Goal: Task Accomplishment & Management: Use online tool/utility

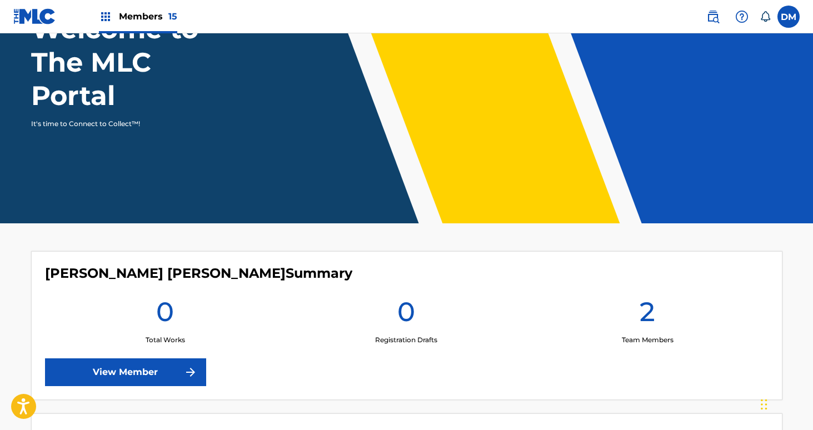
scroll to position [124, 0]
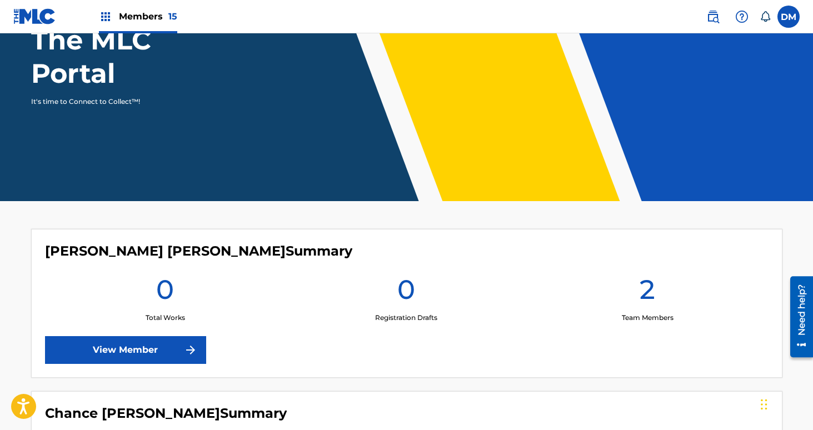
click at [183, 344] on link "View Member" at bounding box center [125, 350] width 161 height 28
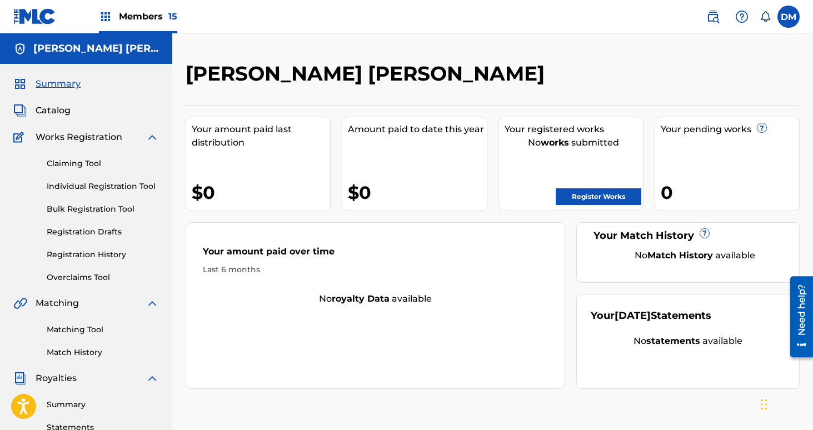
click at [78, 325] on link "Matching Tool" at bounding box center [103, 330] width 112 height 12
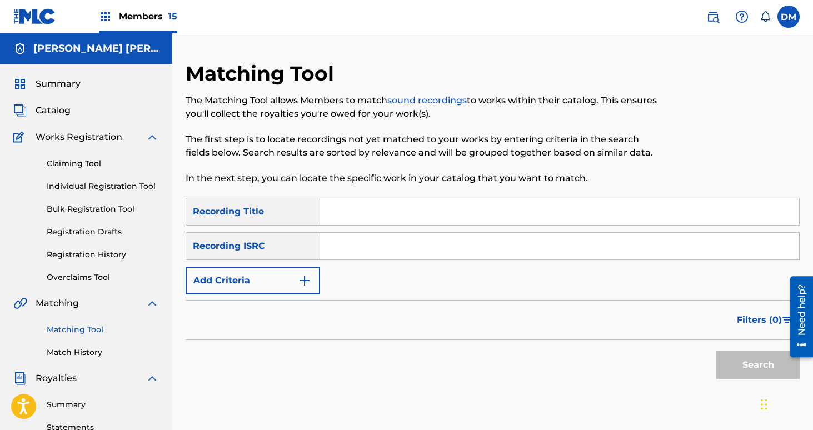
click at [285, 291] on button "Add Criteria" at bounding box center [253, 281] width 134 height 28
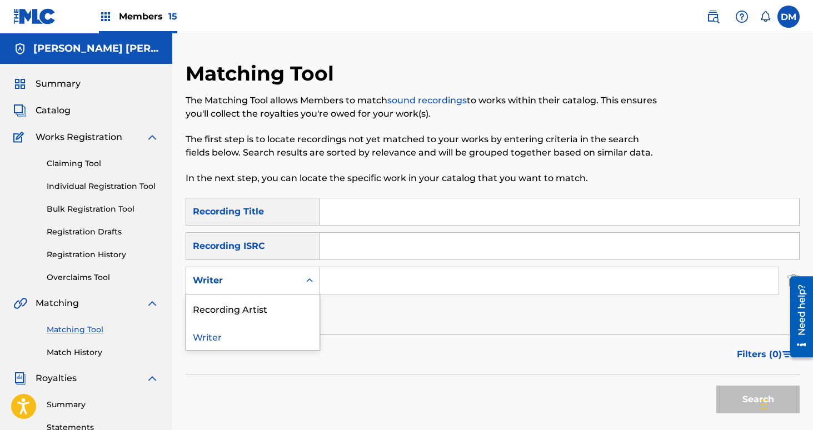
click at [313, 283] on icon "Search Form" at bounding box center [309, 280] width 11 height 11
click at [281, 306] on div "Recording Artist" at bounding box center [252, 308] width 133 height 28
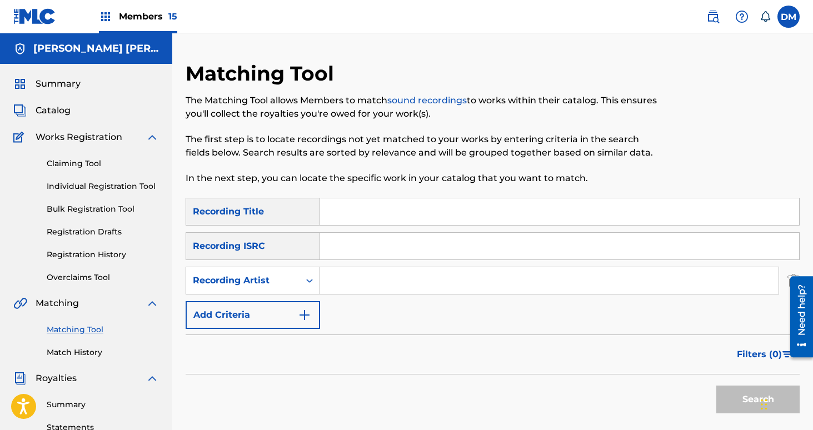
click at [348, 285] on input "Search Form" at bounding box center [549, 280] width 458 height 27
type input "conan"
click at [716, 385] on button "Search" at bounding box center [757, 399] width 83 height 28
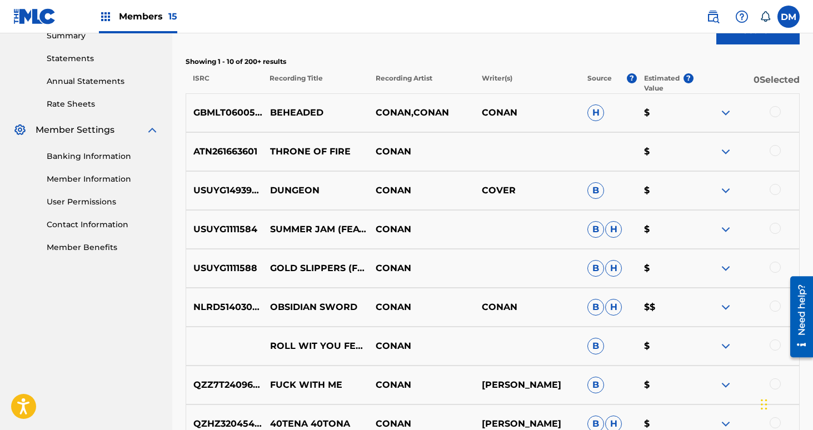
scroll to position [233, 0]
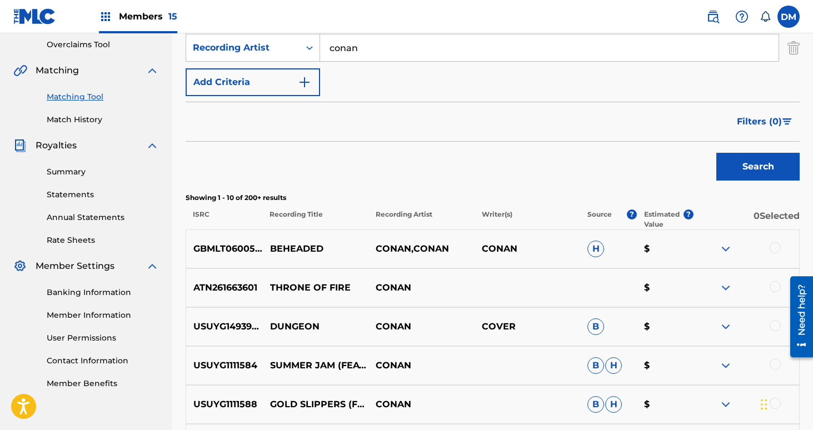
click at [764, 118] on span "Filters ( 0 )" at bounding box center [759, 121] width 45 height 13
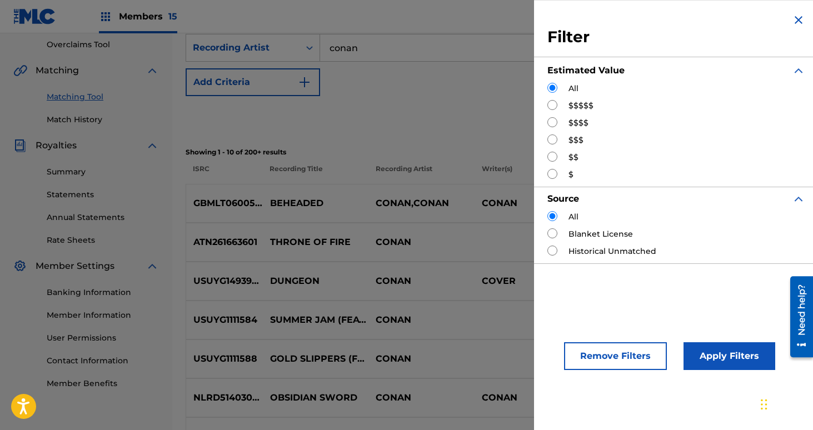
click at [570, 102] on label "$$$$$" at bounding box center [580, 106] width 25 height 12
click at [554, 107] on input "Search Form" at bounding box center [552, 105] width 10 height 10
radio input "true"
click at [704, 348] on button "Apply Filters" at bounding box center [729, 356] width 92 height 28
